Goal: Obtain resource: Download file/media

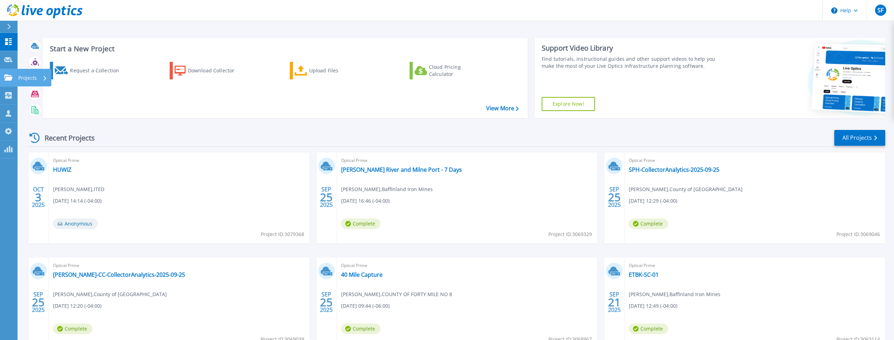
click at [9, 74] on icon at bounding box center [8, 77] width 8 height 6
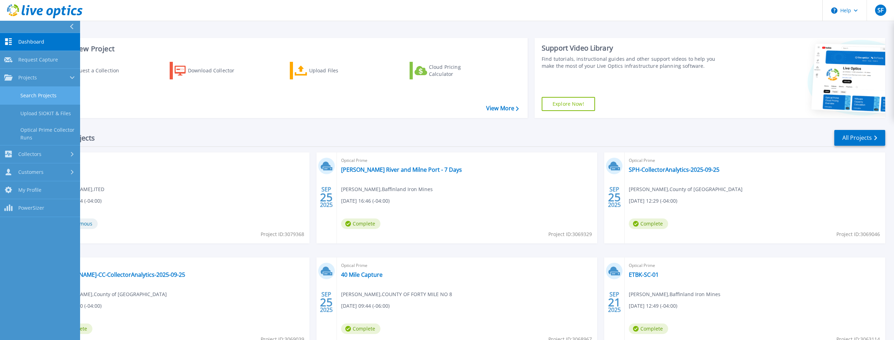
click at [25, 96] on link "Search Projects" at bounding box center [40, 96] width 80 height 18
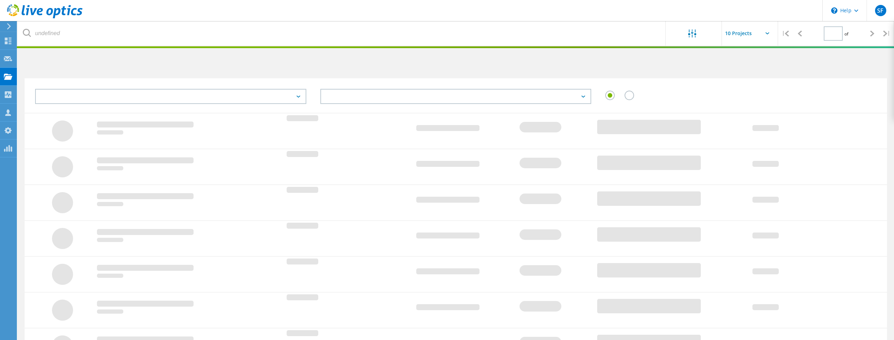
type input "1"
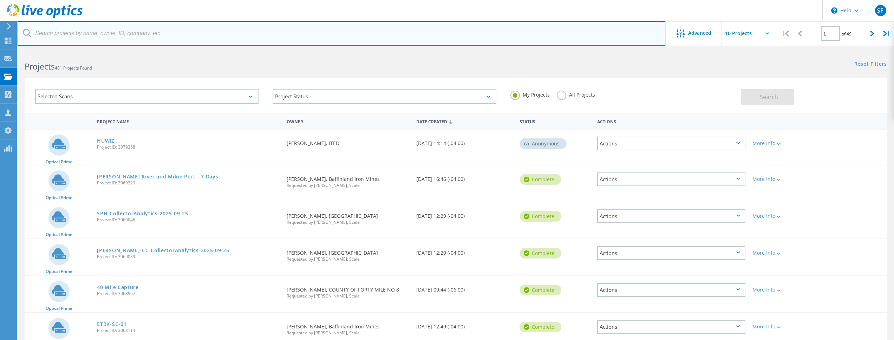
click at [69, 34] on input "text" at bounding box center [342, 33] width 648 height 25
paste input "HE153-i7-4TB-32GB x 4"
drag, startPoint x: 133, startPoint y: 33, endPoint x: 7, endPoint y: 33, distance: 126.4
click at [7, 51] on div "\n Help Explore Helpful Articles Contact Support SF OEM Team Member Shane Fream…" at bounding box center [447, 288] width 894 height 474
type input "H"
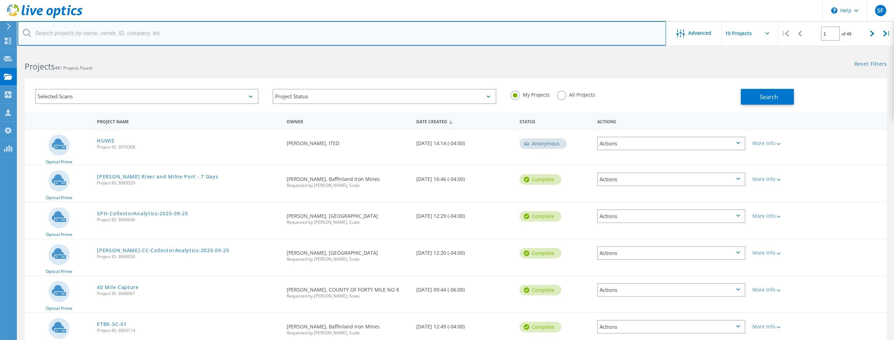
paste input "Richard.Unser@fortymile.ab.ca"
type input "Richard.Unser@fortymile.ab.ca"
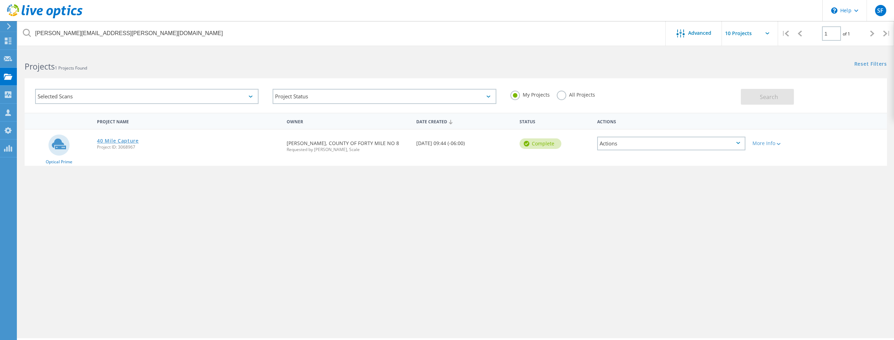
click at [127, 140] on link "40 Mile Capture" at bounding box center [118, 140] width 42 height 5
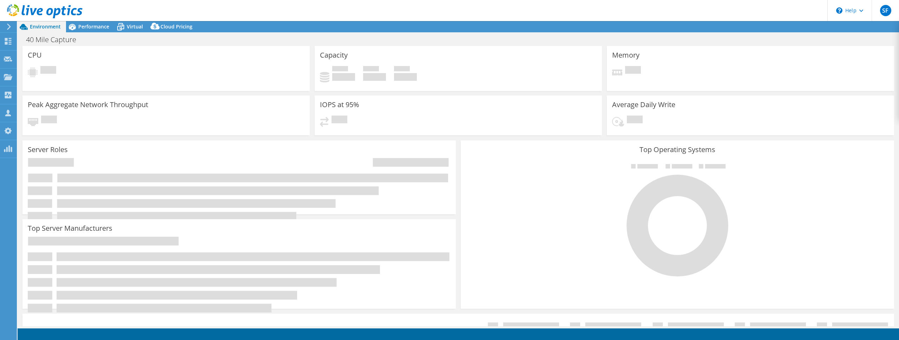
select select "USD"
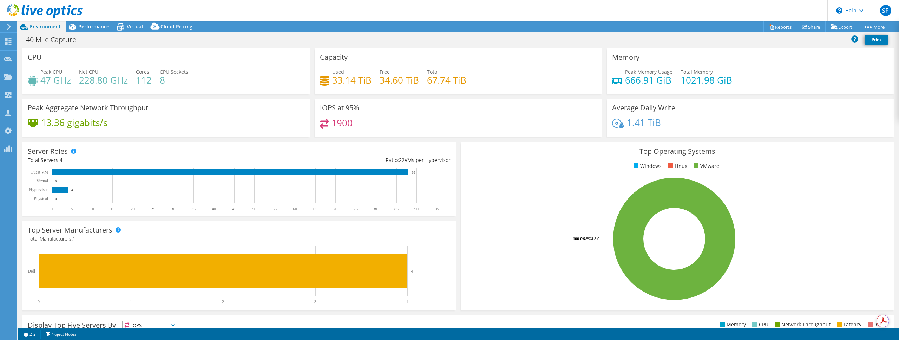
click at [283, 25] on div "Project Actions Project Actions Reports Share Export vSAN ReadyNode Sizer" at bounding box center [459, 26] width 882 height 11
click at [771, 27] on link "Reports" at bounding box center [781, 26] width 34 height 11
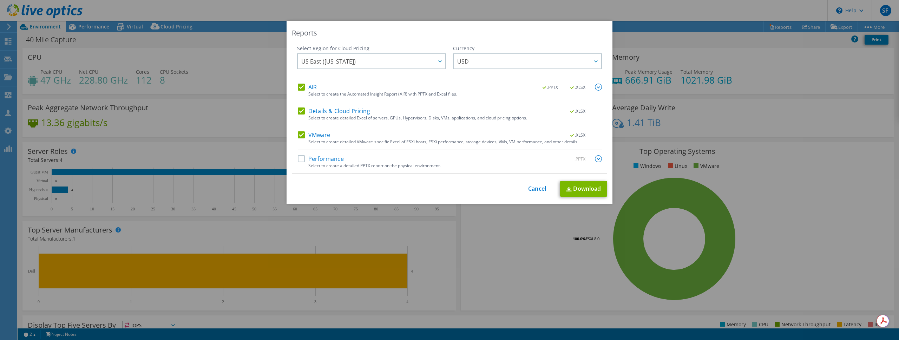
click at [327, 156] on label "Performance" at bounding box center [321, 158] width 46 height 7
click at [0, 0] on input "Performance" at bounding box center [0, 0] width 0 height 0
click at [398, 65] on span "US East (Virginia)" at bounding box center [373, 61] width 144 height 14
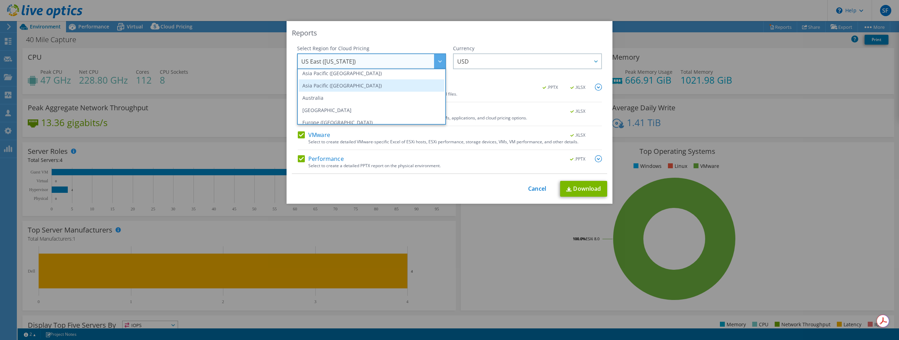
scroll to position [46, 0]
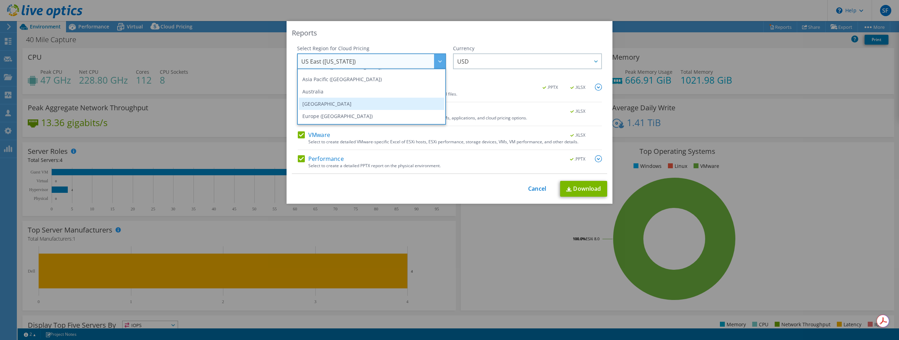
click at [378, 100] on li "Canada" at bounding box center [371, 104] width 145 height 12
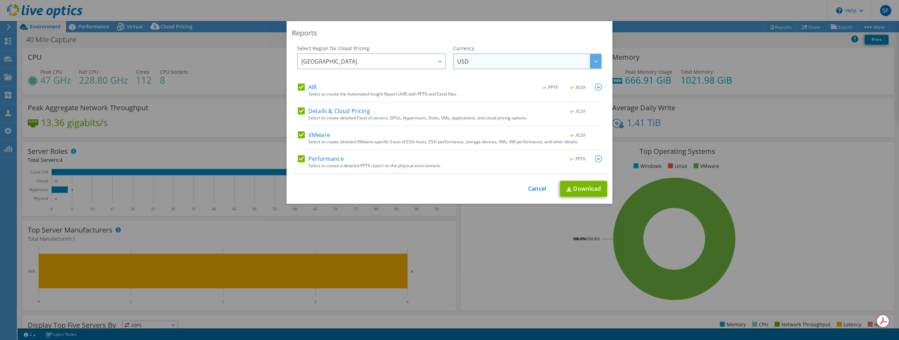
click at [505, 63] on span "USD" at bounding box center [529, 61] width 144 height 14
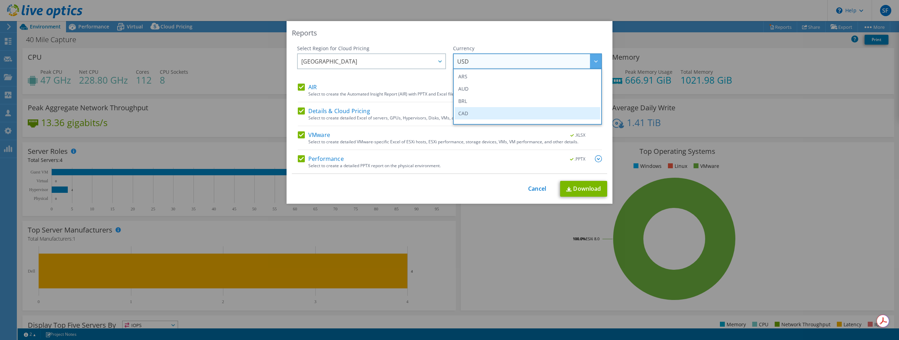
click at [500, 108] on li "CAD" at bounding box center [527, 113] width 145 height 12
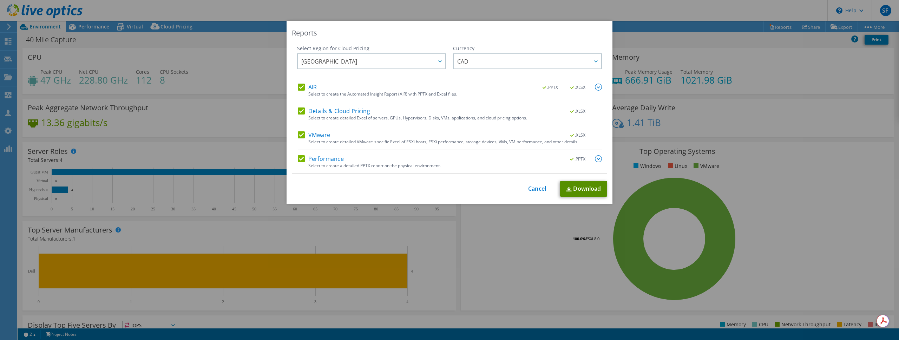
click at [588, 187] on link "Download" at bounding box center [583, 189] width 47 height 16
click at [540, 189] on link "Cancel" at bounding box center [537, 188] width 18 height 7
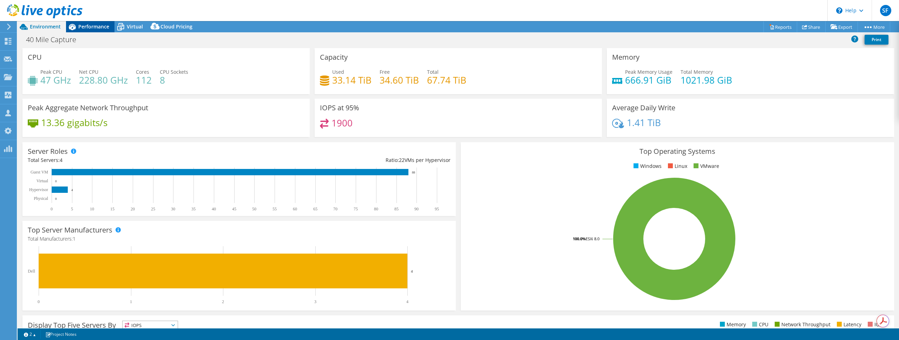
click at [89, 27] on span "Performance" at bounding box center [93, 26] width 31 height 7
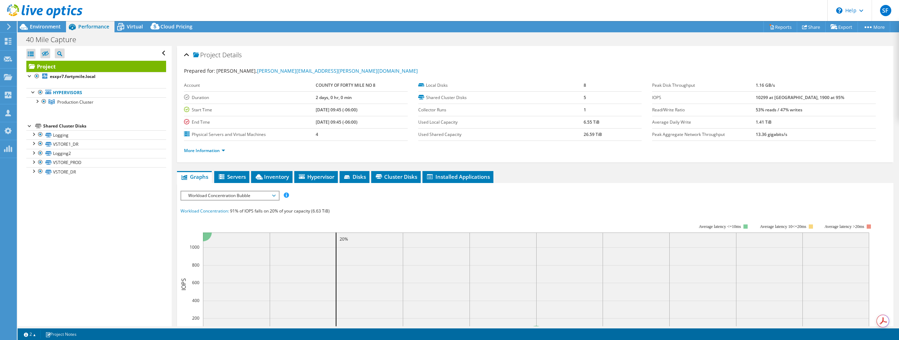
click at [257, 195] on span "Workload Concentration Bubble" at bounding box center [230, 195] width 90 height 8
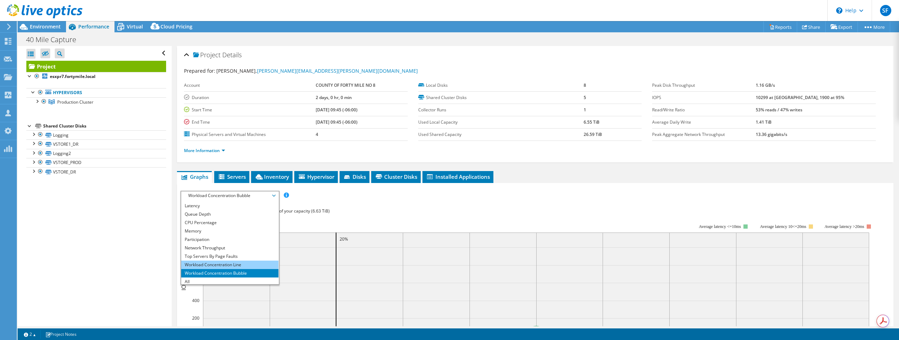
scroll to position [25, 0]
click at [242, 262] on li "Workload Concentration Line" at bounding box center [229, 263] width 97 height 8
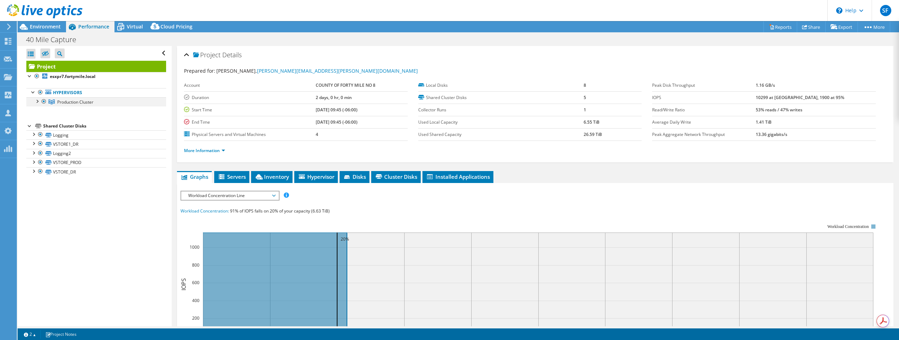
click at [38, 103] on div at bounding box center [36, 100] width 7 height 7
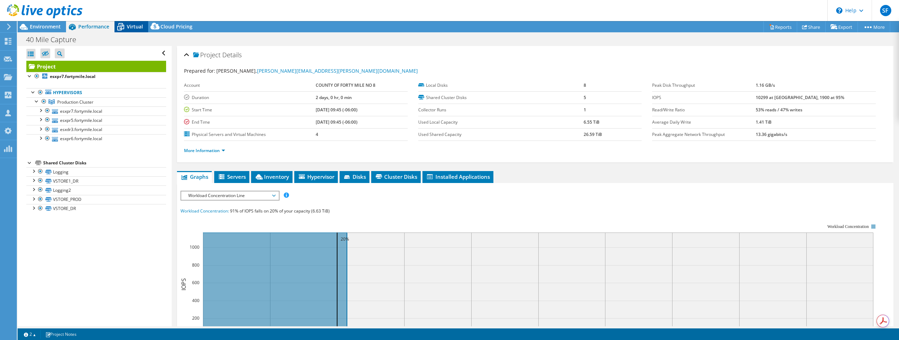
click at [128, 28] on span "Virtual" at bounding box center [135, 26] width 16 height 7
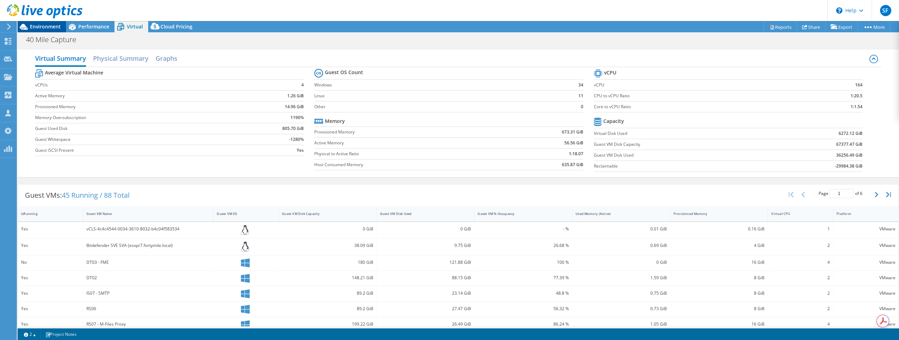
click at [44, 24] on span "Environment" at bounding box center [45, 26] width 31 height 7
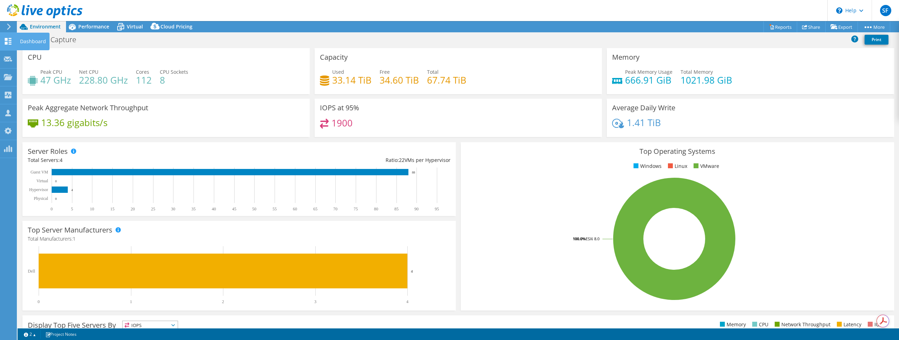
click at [11, 44] on use at bounding box center [8, 41] width 7 height 7
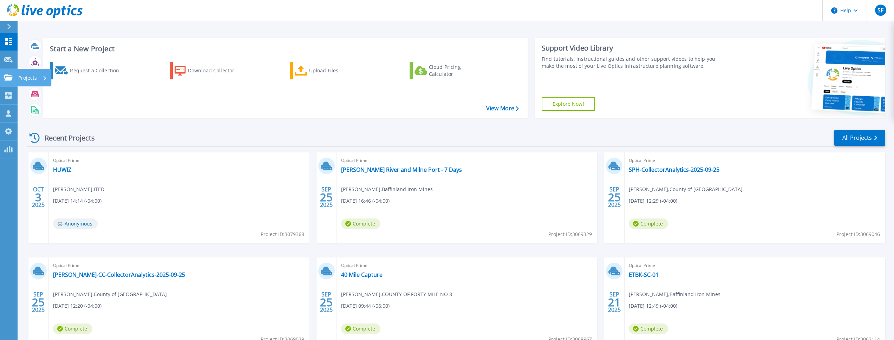
click at [12, 76] on icon at bounding box center [8, 77] width 8 height 6
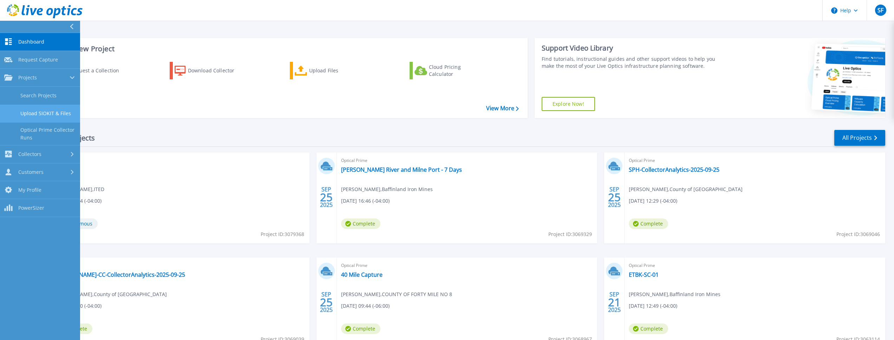
click at [39, 110] on link "Upload SIOKIT & Files" at bounding box center [40, 114] width 80 height 18
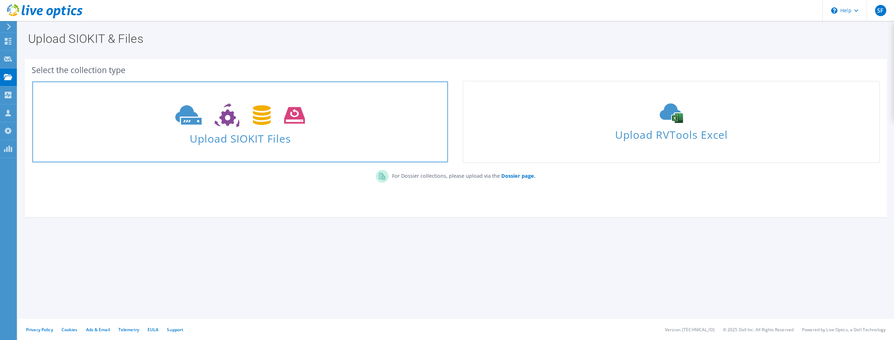
click at [301, 145] on link "Upload SIOKIT Files" at bounding box center [240, 122] width 417 height 82
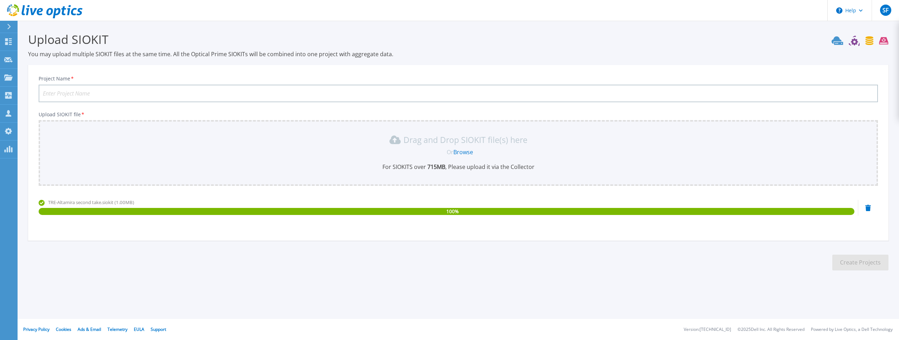
click at [152, 93] on input "Project Name *" at bounding box center [458, 94] width 839 height 18
paste input "TRE-Altamira"
type input "TRE-Altamira"
click at [850, 268] on button "Create Projects" at bounding box center [860, 263] width 56 height 16
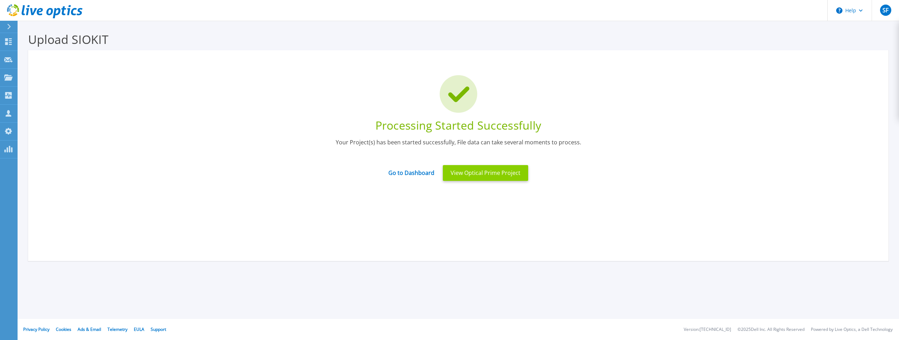
click at [480, 175] on button "View Optical Prime Project" at bounding box center [485, 173] width 85 height 16
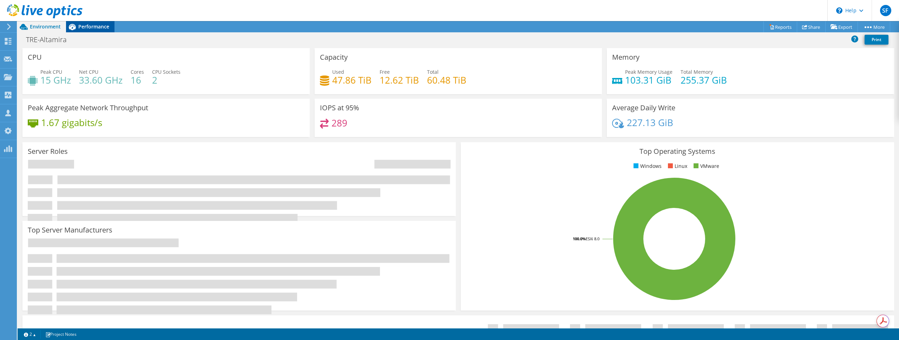
click at [91, 27] on span "Performance" at bounding box center [93, 26] width 31 height 7
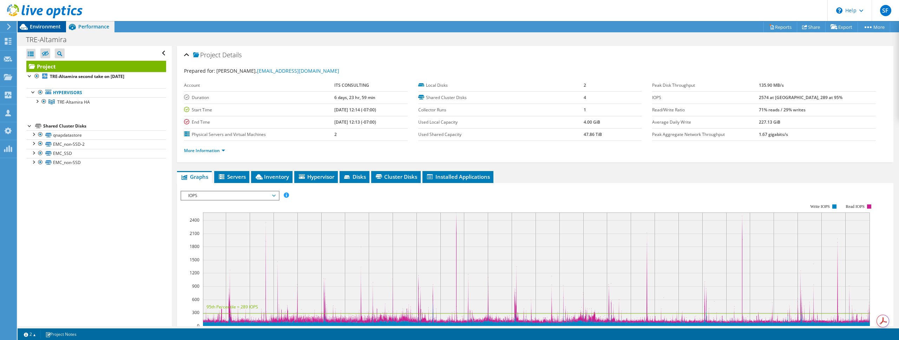
click at [52, 28] on span "Environment" at bounding box center [45, 26] width 31 height 7
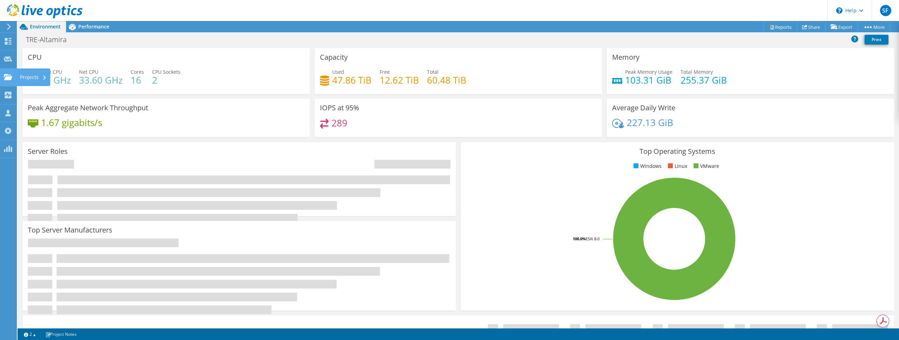
click at [9, 74] on icon at bounding box center [8, 77] width 8 height 7
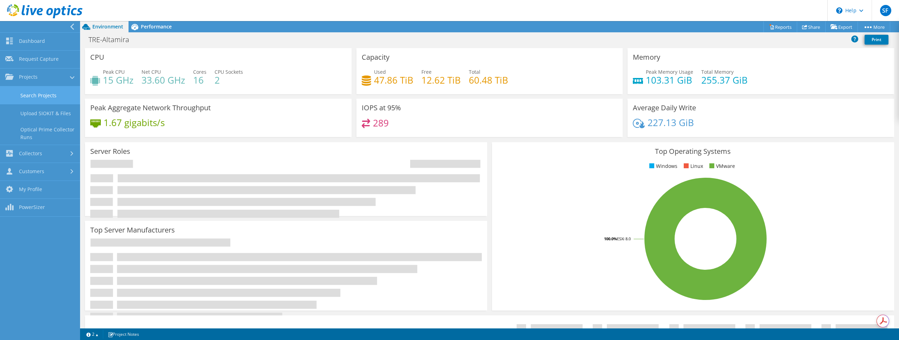
click at [25, 93] on link "Search Projects" at bounding box center [40, 95] width 80 height 18
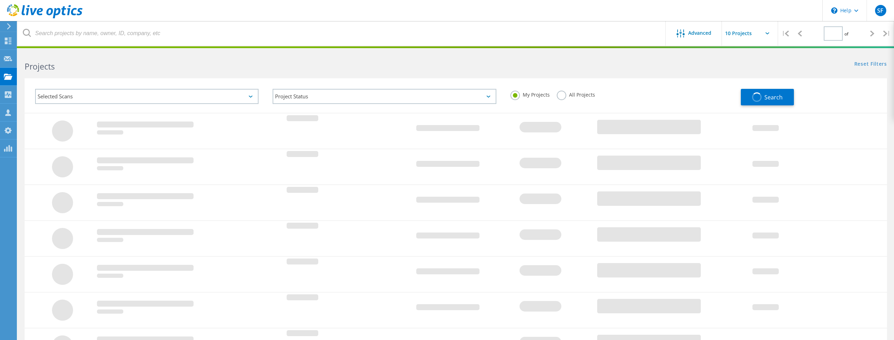
type input "1"
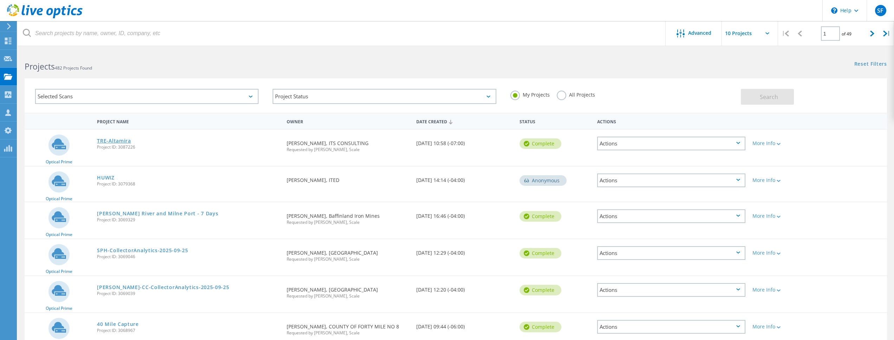
click at [115, 142] on link "TRE-Altamira" at bounding box center [114, 140] width 34 height 5
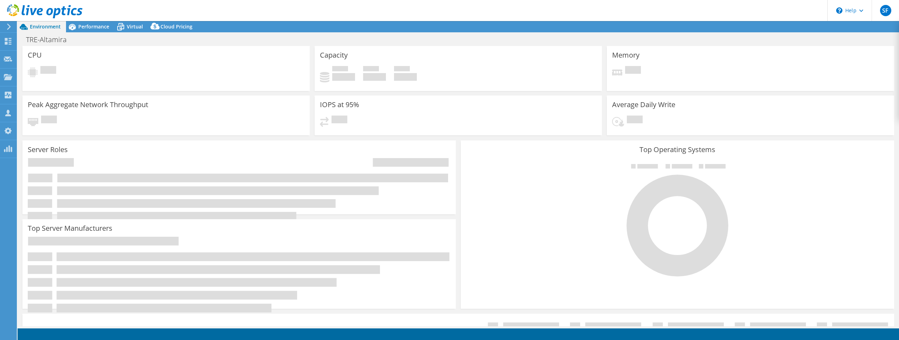
select select "USD"
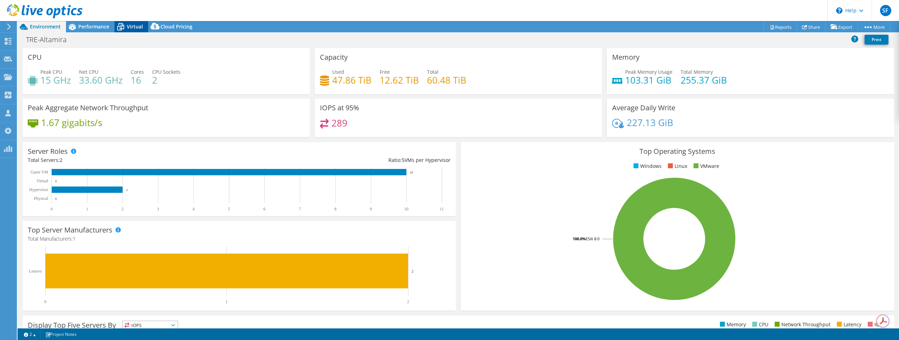
click at [133, 29] on span "Virtual" at bounding box center [135, 26] width 16 height 7
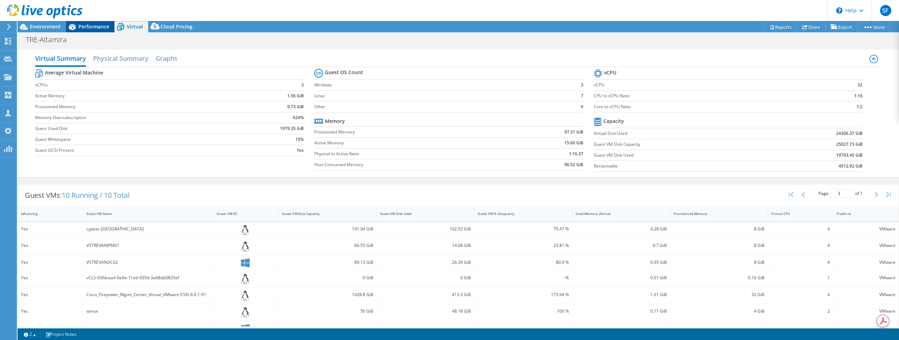
click at [85, 24] on span "Performance" at bounding box center [93, 26] width 31 height 7
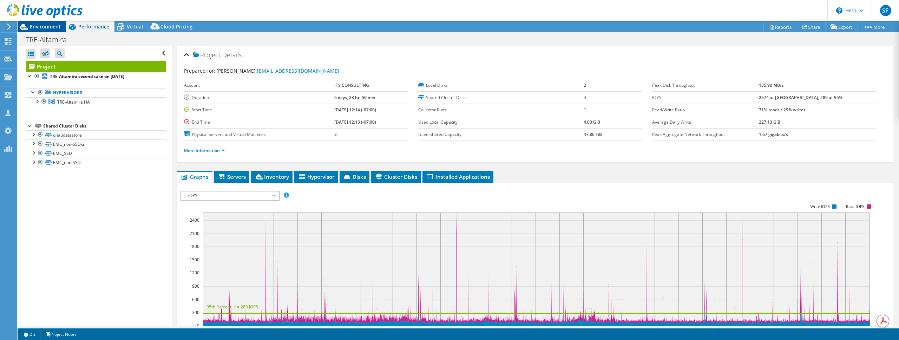
click at [38, 26] on span "Environment" at bounding box center [45, 26] width 31 height 7
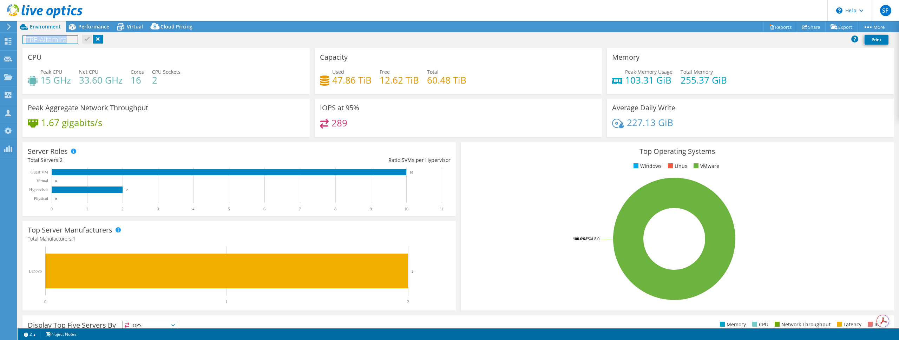
drag, startPoint x: 24, startPoint y: 39, endPoint x: 73, endPoint y: 38, distance: 48.9
click at [73, 38] on h1 "TRE-Altamira" at bounding box center [50, 40] width 55 height 8
click at [135, 56] on div "CPU Peak CPU 15 GHz Net CPU 33.60 GHz Cores 16 CPU Sockets 2" at bounding box center [165, 71] width 287 height 46
click at [766, 24] on link "Reports" at bounding box center [781, 26] width 34 height 11
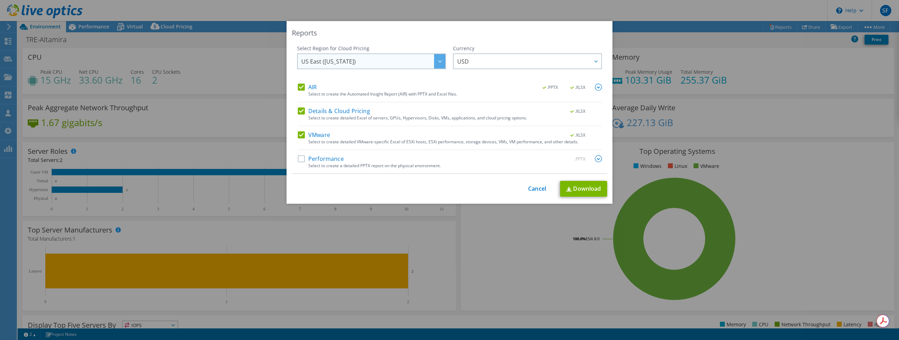
click at [440, 61] on div at bounding box center [439, 61] width 11 height 14
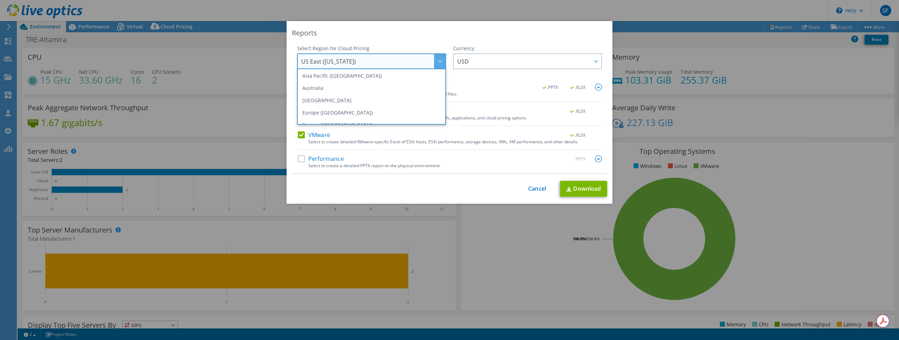
scroll to position [55, 0]
click at [358, 90] on li "[GEOGRAPHIC_DATA]" at bounding box center [371, 95] width 145 height 12
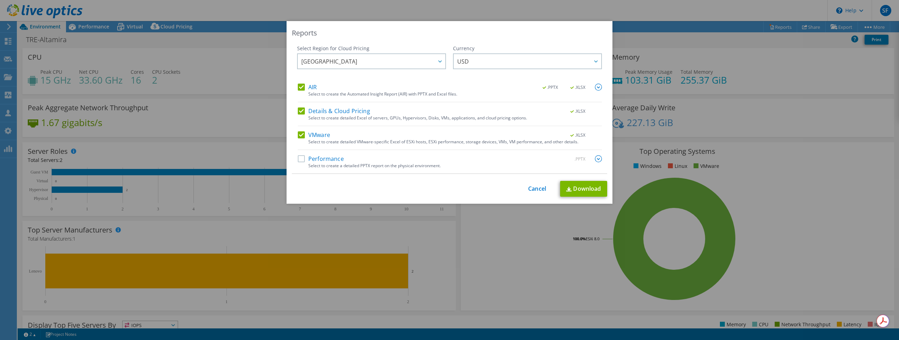
click at [516, 53] on div "Currency ARS AUD BRL CAD CHF CLP CNY DKK EUR GBP HKD HUF INR JPY MXN MYR NOK NZ…" at bounding box center [527, 64] width 149 height 39
click at [514, 56] on span "USD" at bounding box center [529, 61] width 144 height 14
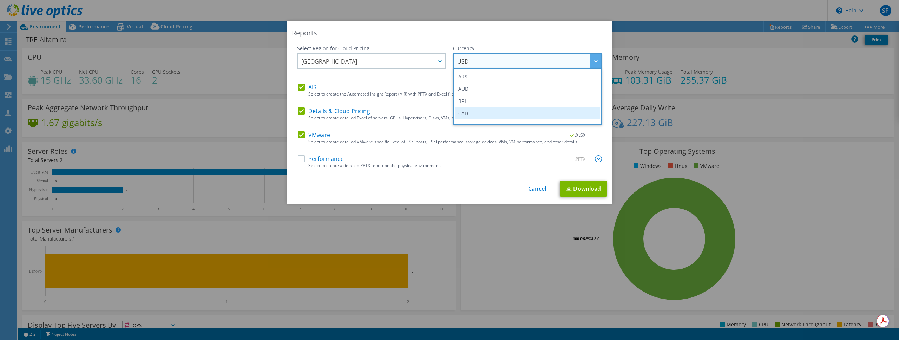
click at [495, 110] on li "CAD" at bounding box center [527, 113] width 145 height 12
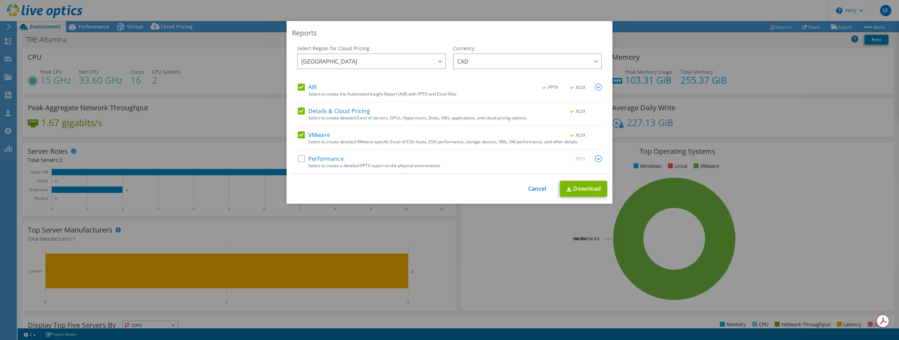
click at [302, 161] on label "Performance" at bounding box center [321, 158] width 46 height 7
click at [0, 0] on input "Performance" at bounding box center [0, 0] width 0 height 0
click at [587, 187] on link "Download" at bounding box center [583, 189] width 47 height 16
click at [534, 188] on link "Cancel" at bounding box center [537, 188] width 18 height 7
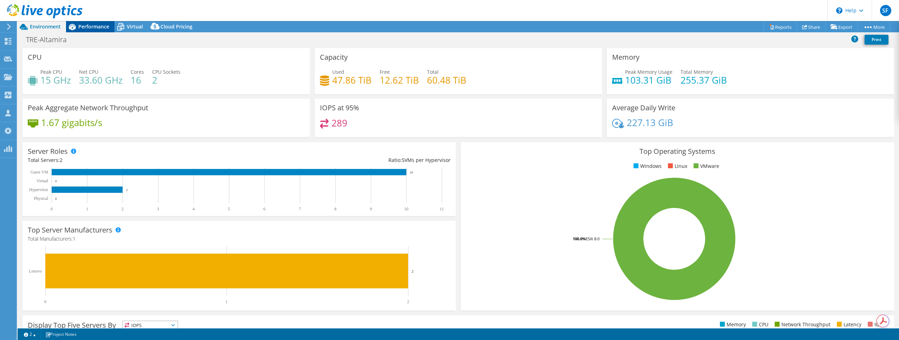
click at [92, 25] on span "Performance" at bounding box center [93, 26] width 31 height 7
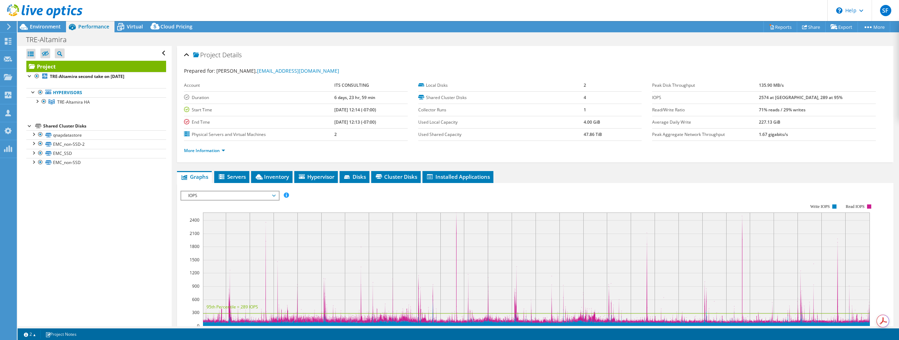
click at [234, 195] on span "IOPS" at bounding box center [230, 195] width 90 height 8
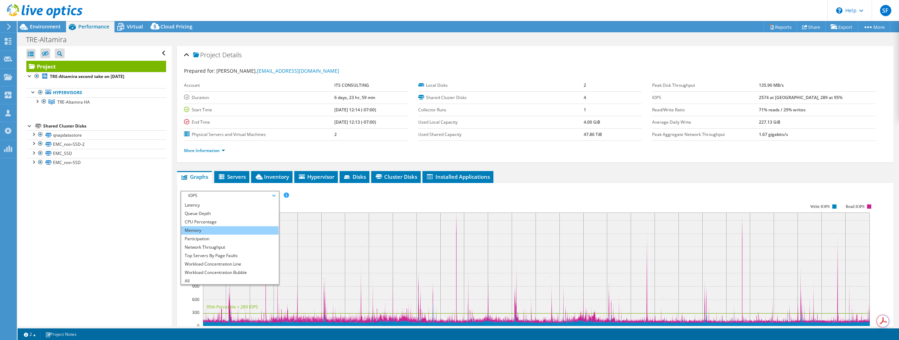
scroll to position [25, 0]
click at [231, 261] on li "Workload Concentration Line" at bounding box center [229, 263] width 97 height 8
